Goal: Information Seeking & Learning: Learn about a topic

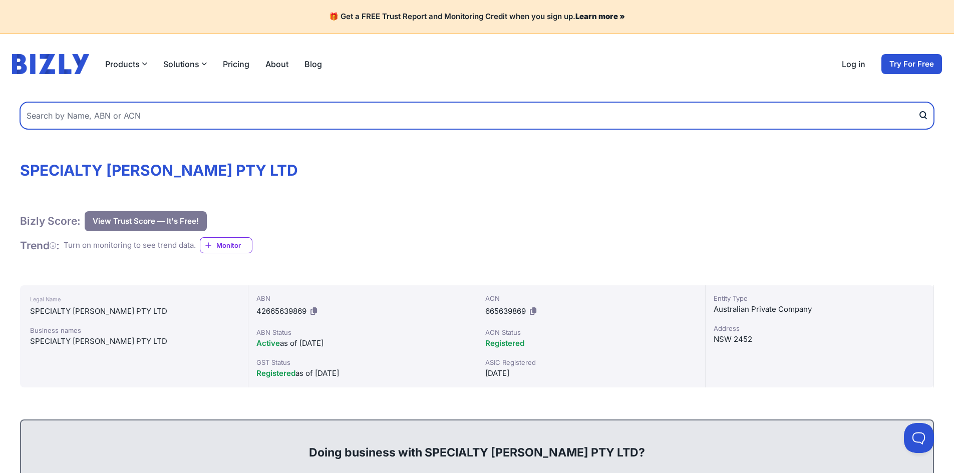
click at [161, 115] on input "text" at bounding box center [477, 115] width 914 height 27
paste input "SNICKERING [PERSON_NAME] PTY LTD"
type input "SNICKERING [PERSON_NAME] PTY LTD"
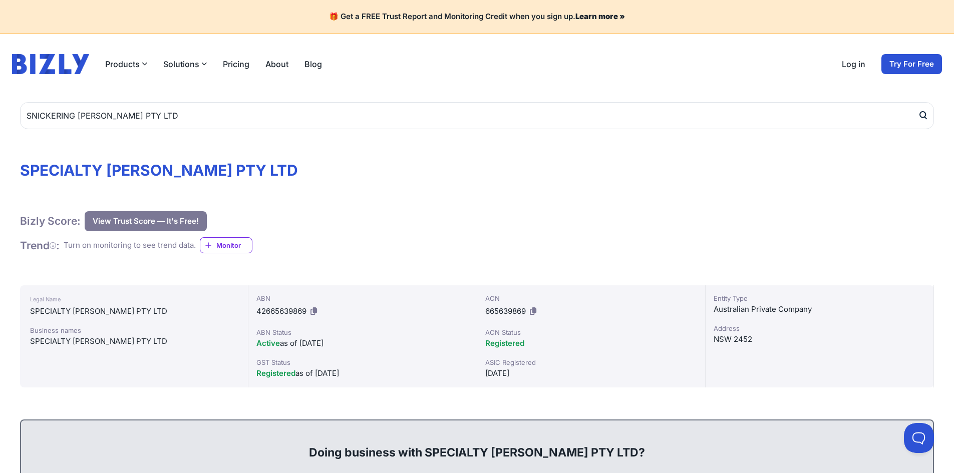
click at [926, 116] on icon "submit" at bounding box center [923, 115] width 6 height 6
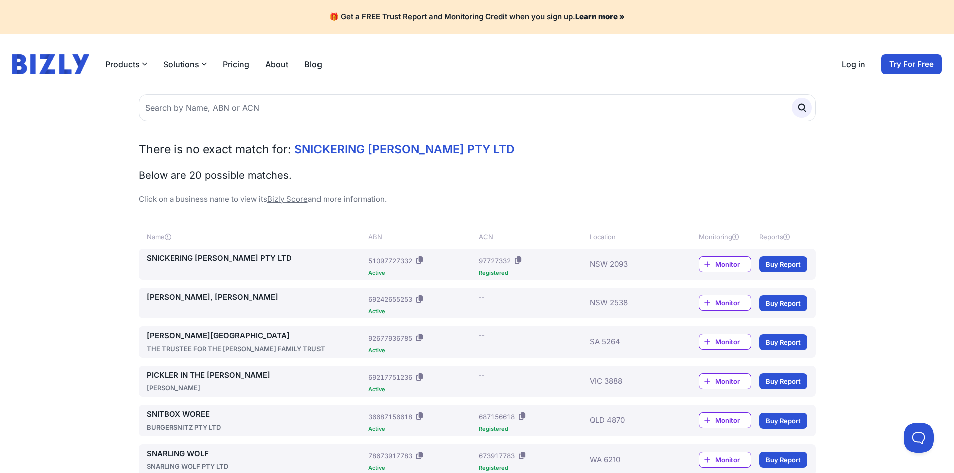
click at [244, 258] on link "SNICKERING [PERSON_NAME] PTY LTD" at bounding box center [256, 259] width 218 height 12
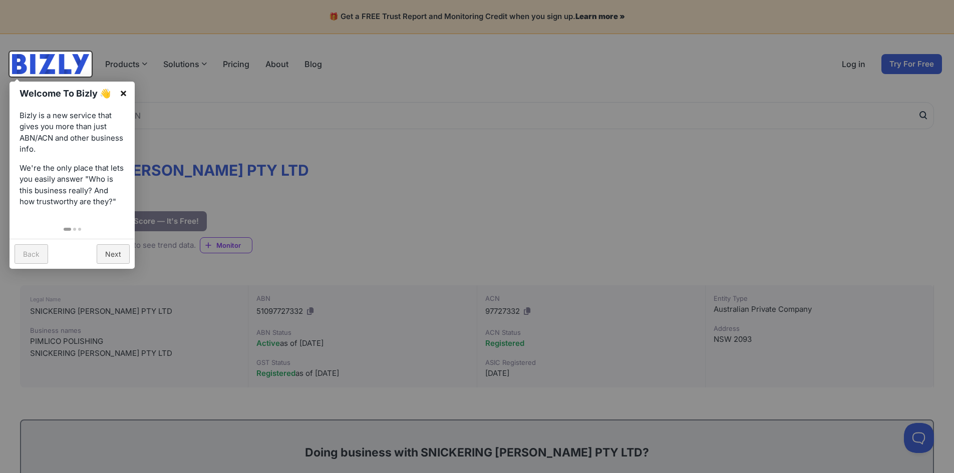
click at [125, 96] on link "×" at bounding box center [123, 93] width 23 height 23
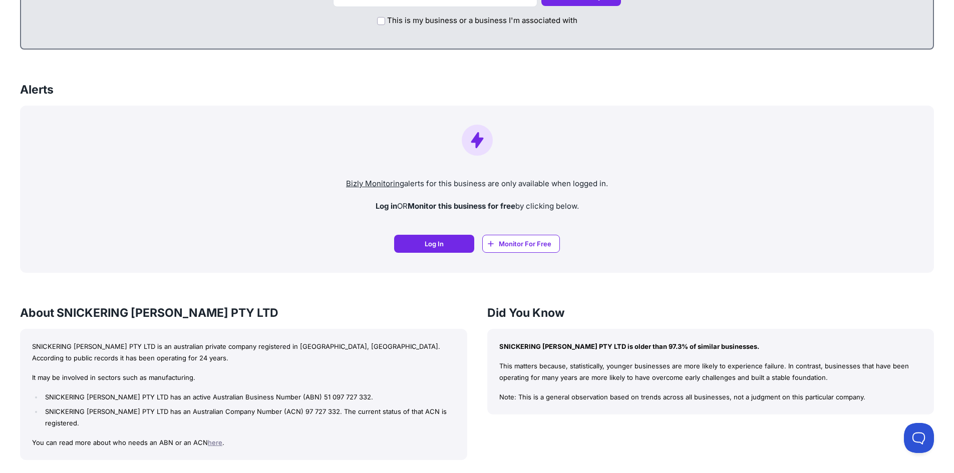
scroll to position [651, 0]
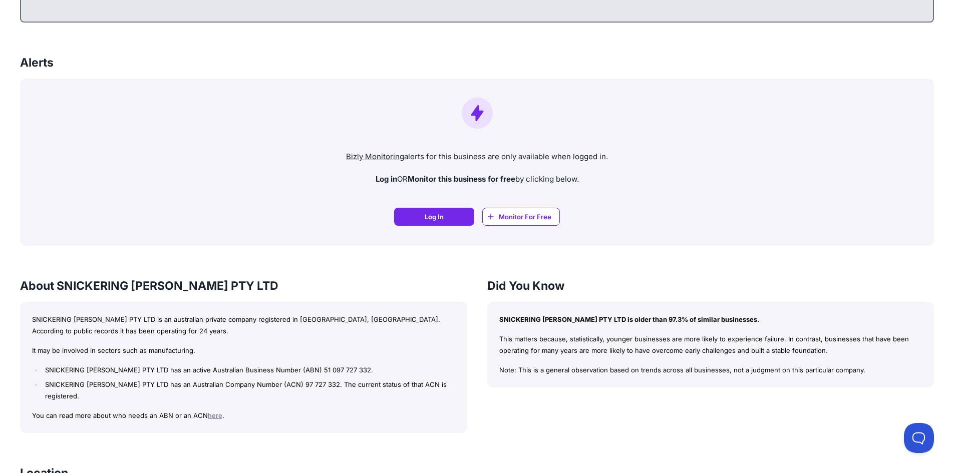
drag, startPoint x: 501, startPoint y: 322, endPoint x: 875, endPoint y: 368, distance: 376.5
click at [875, 368] on div "SNICKERING [PERSON_NAME] PTY LTD is older than 97.3% of similar businesses. Thi…" at bounding box center [710, 345] width 447 height 86
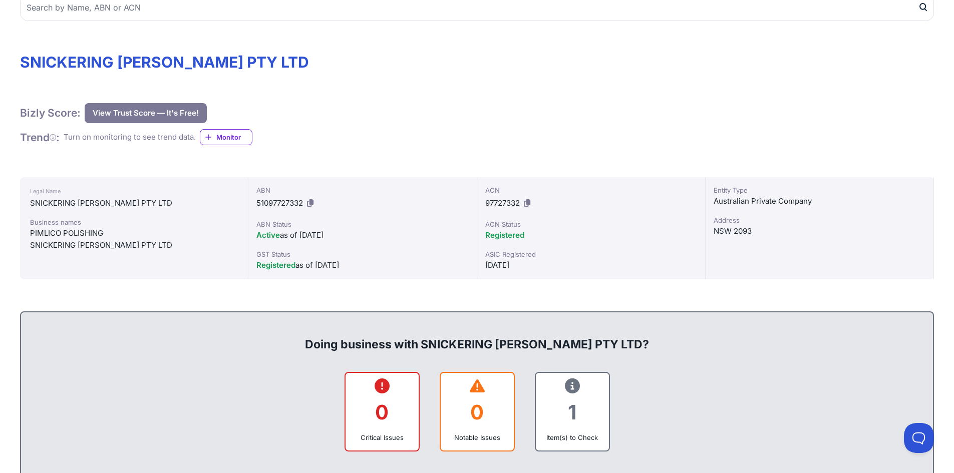
scroll to position [0, 0]
